Goal: Information Seeking & Learning: Understand process/instructions

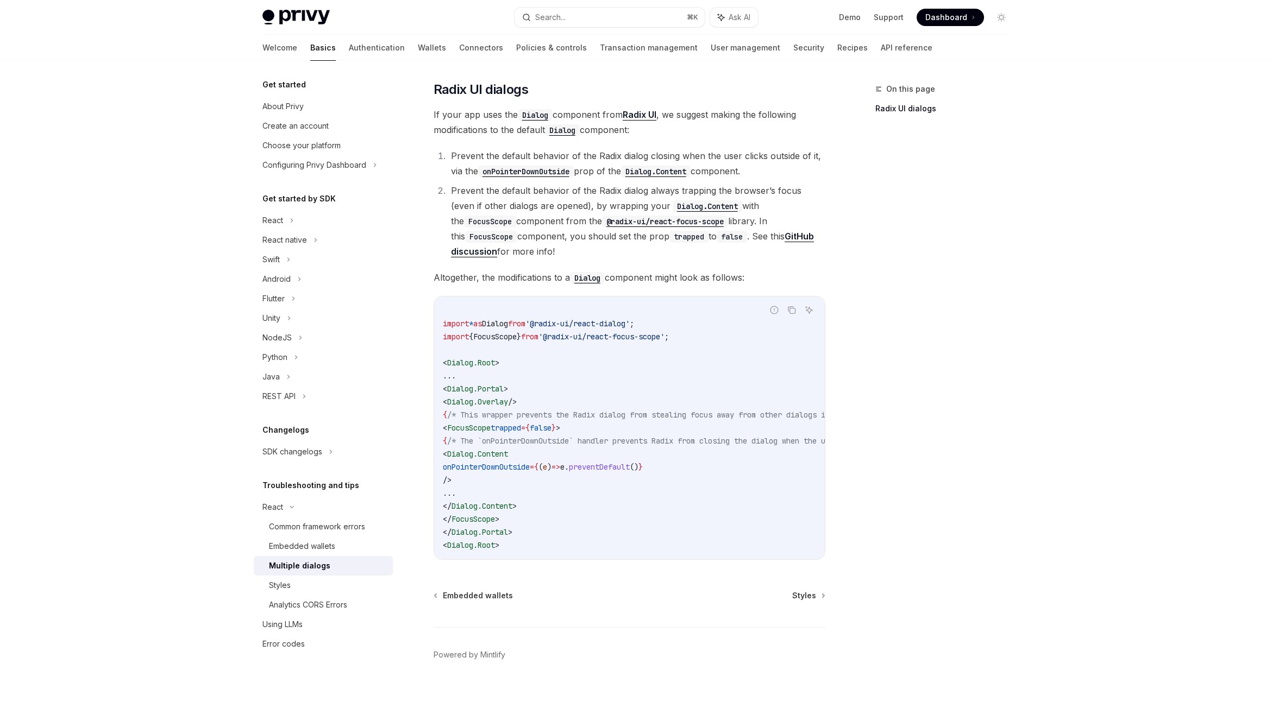
scroll to position [275, 0]
click at [646, 128] on span "If your app uses the Dialog component from Radix UI , we suggest making the fol…" at bounding box center [629, 122] width 392 height 30
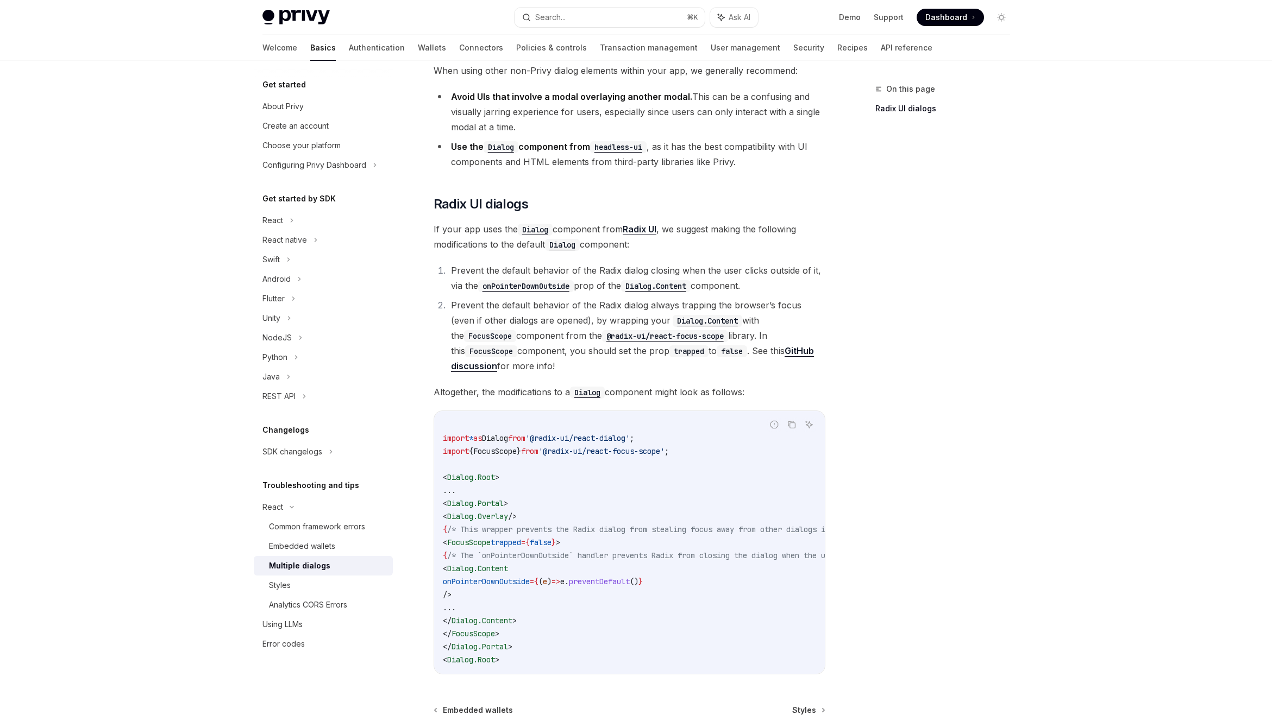
scroll to position [162, 0]
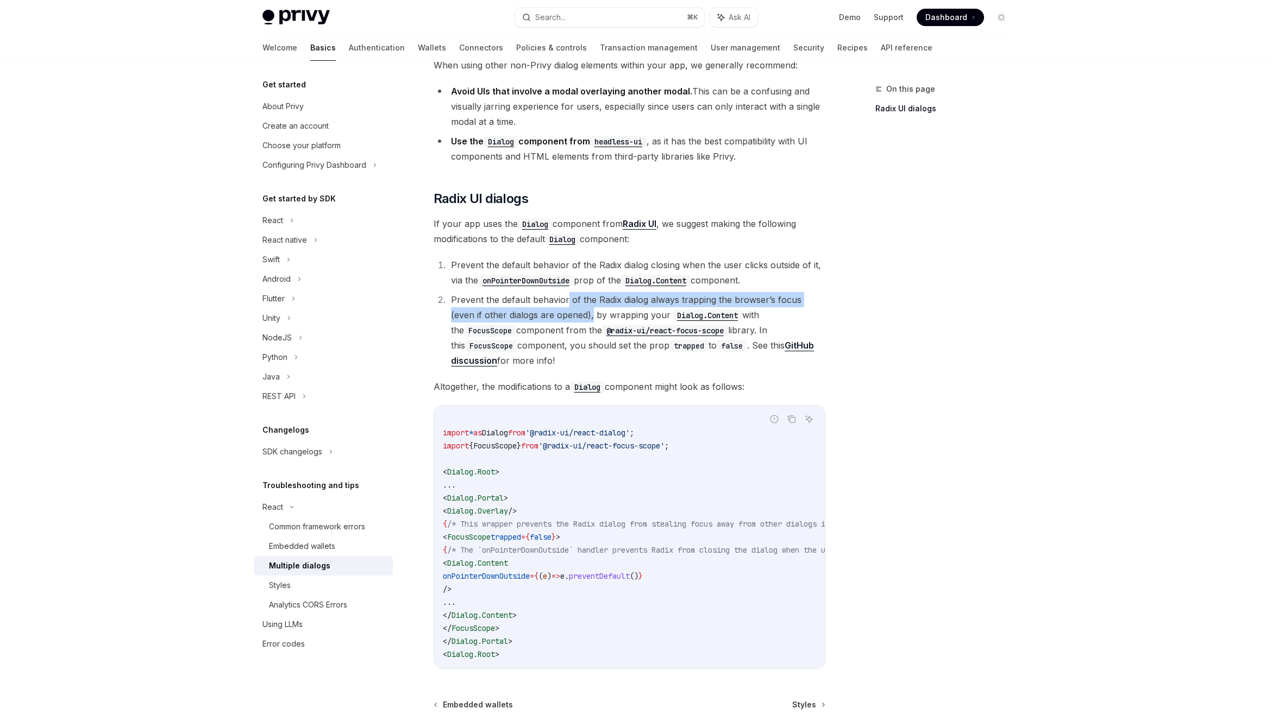
drag, startPoint x: 566, startPoint y: 318, endPoint x: 567, endPoint y: 306, distance: 12.0
click at [567, 306] on li "Prevent the default behavior of the Radix dialog always trapping the browser’s …" at bounding box center [637, 330] width 378 height 76
click at [590, 309] on li "Prevent the default behavior of the Radix dialog always trapping the browser’s …" at bounding box center [637, 330] width 378 height 76
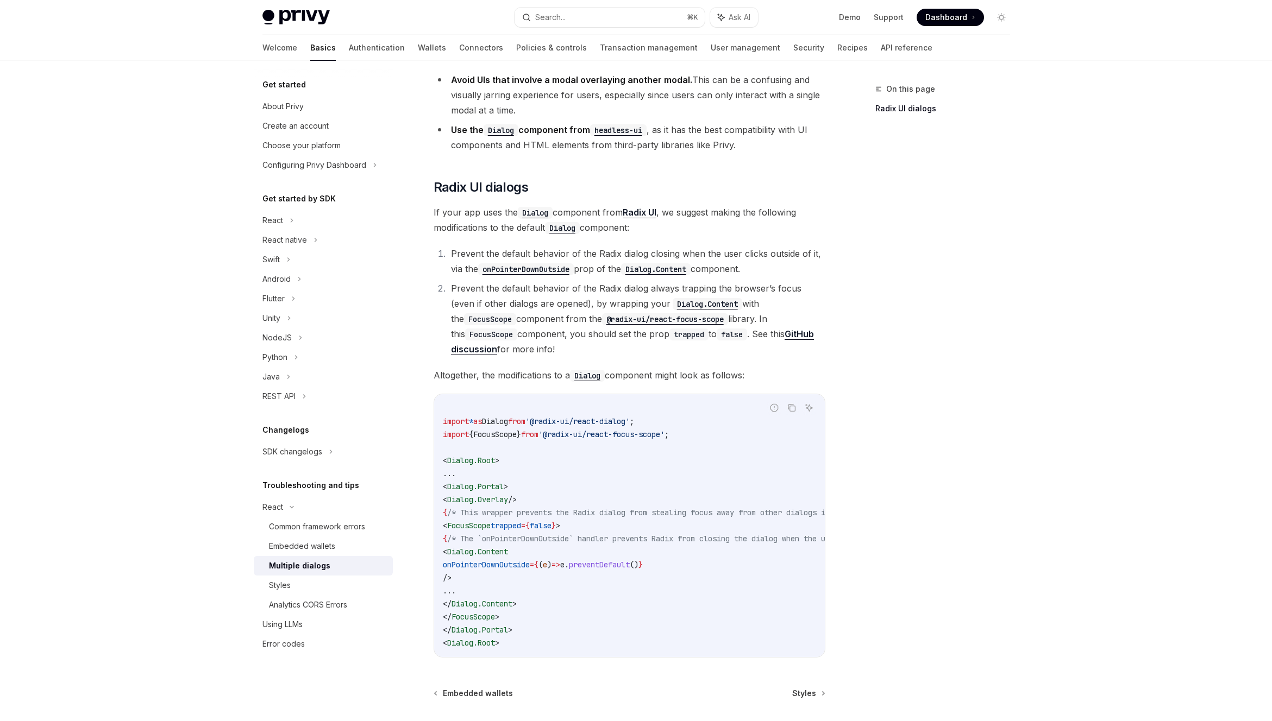
scroll to position [177, 0]
drag, startPoint x: 549, startPoint y: 660, endPoint x: 561, endPoint y: 661, distance: 12.5
click at [561, 661] on div "React Multiple dialogs OpenAI Open in ChatGPT OpenAI Open in ChatGPT The Privy …" at bounding box center [528, 361] width 600 height 910
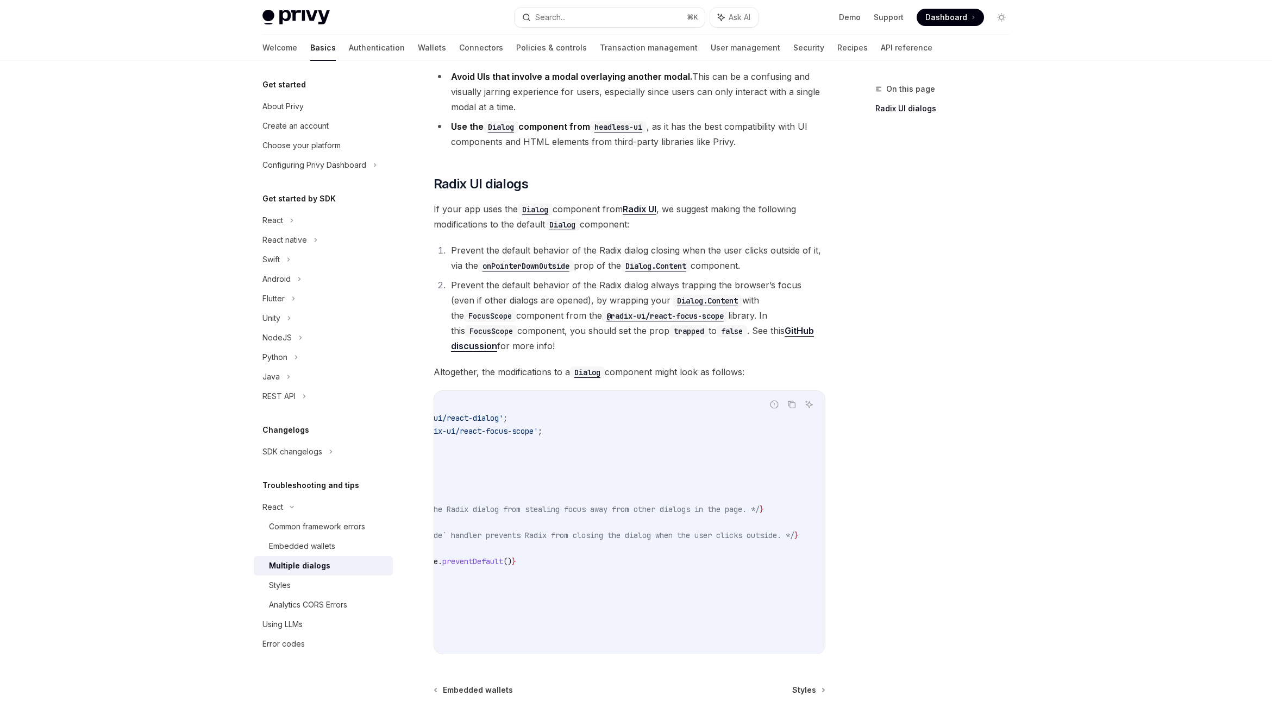
scroll to position [0, 0]
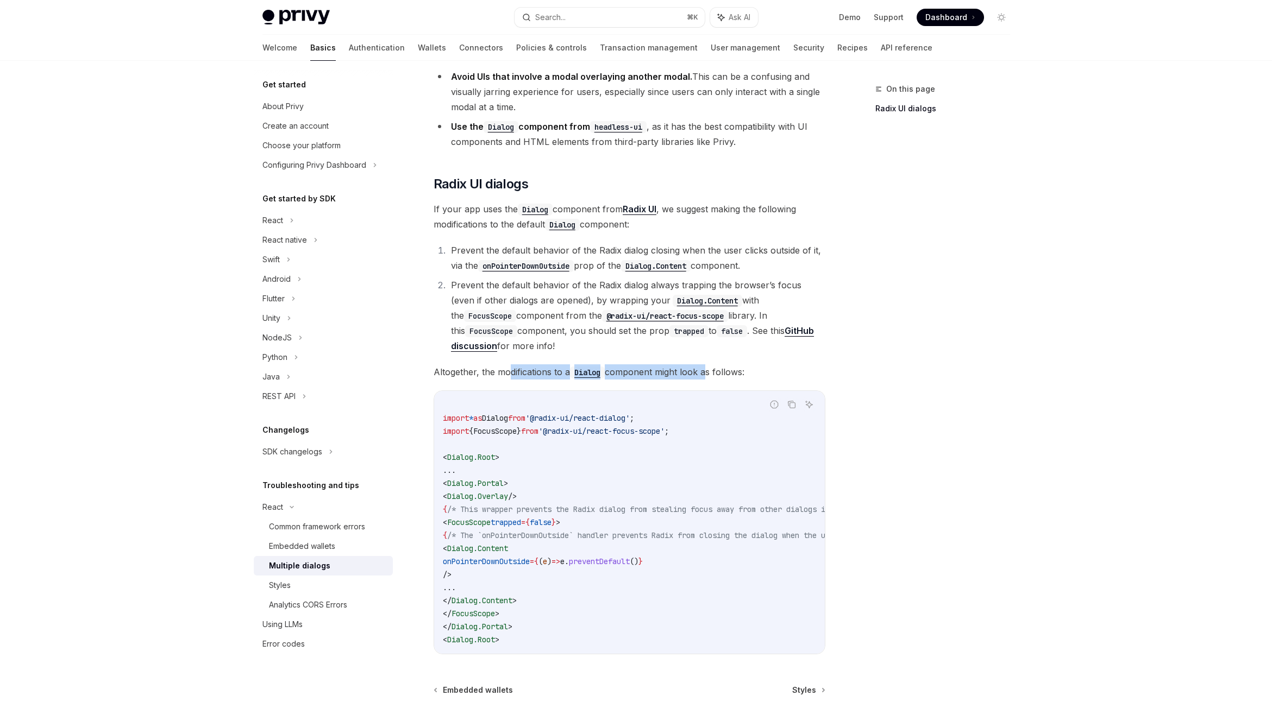
drag, startPoint x: 509, startPoint y: 370, endPoint x: 705, endPoint y: 375, distance: 196.2
click at [705, 375] on span "Altogether, the modifications to a Dialog component might look as follows:" at bounding box center [629, 372] width 392 height 15
click at [684, 376] on span "Altogether, the modifications to a Dialog component might look as follows:" at bounding box center [629, 372] width 392 height 15
drag, startPoint x: 509, startPoint y: 335, endPoint x: 584, endPoint y: 336, distance: 75.0
click at [584, 336] on li "Prevent the default behavior of the Radix dialog always trapping the browser’s …" at bounding box center [637, 316] width 378 height 76
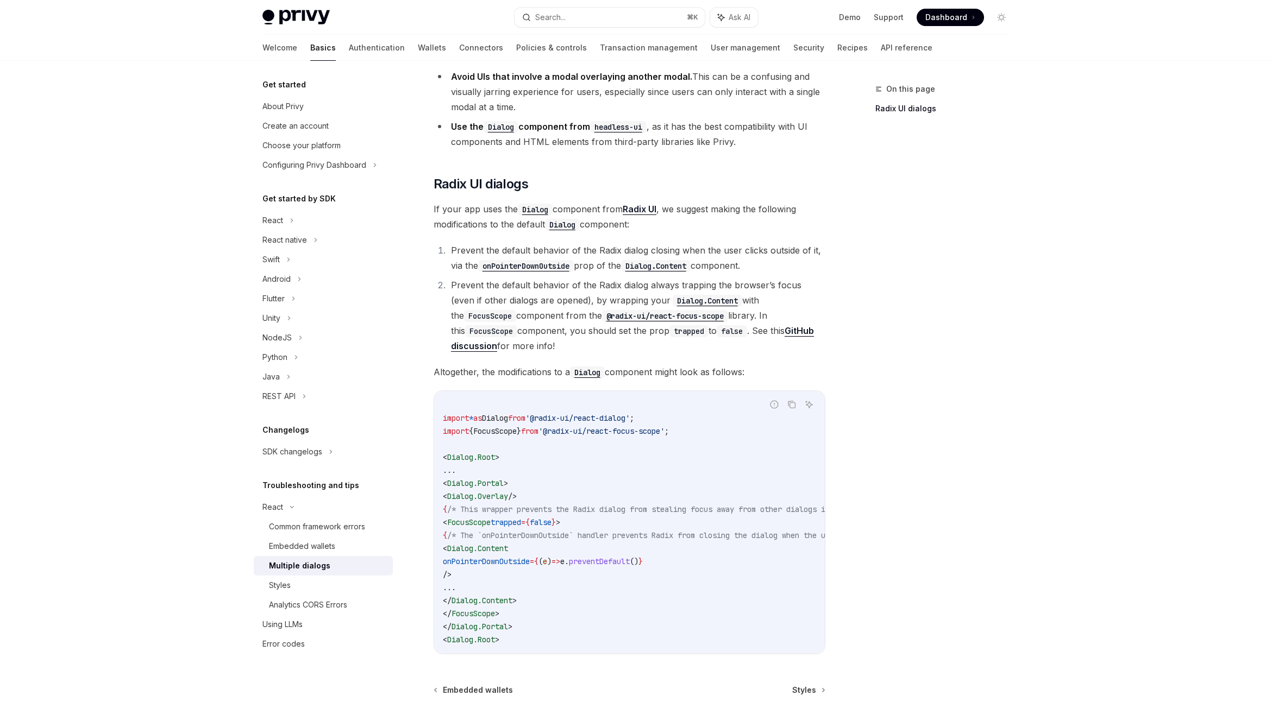
click at [547, 340] on li "Prevent the default behavior of the Radix dialog always trapping the browser’s …" at bounding box center [637, 316] width 378 height 76
